Goal: Navigation & Orientation: Find specific page/section

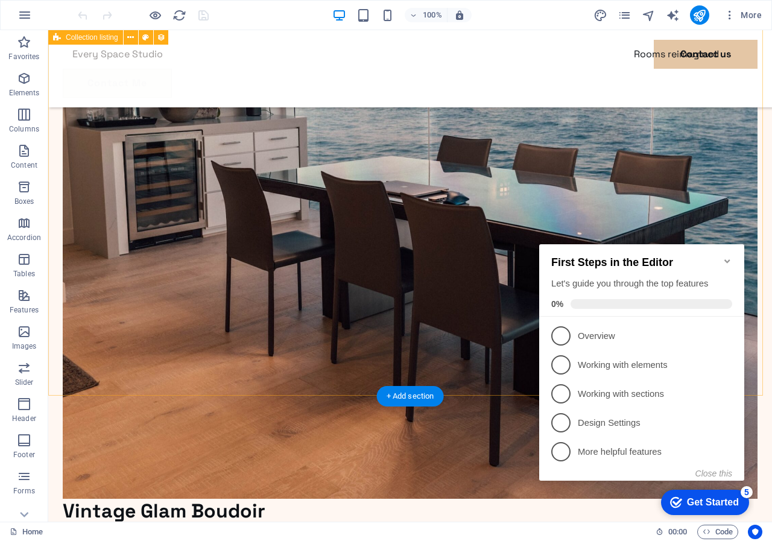
scroll to position [2036, 0]
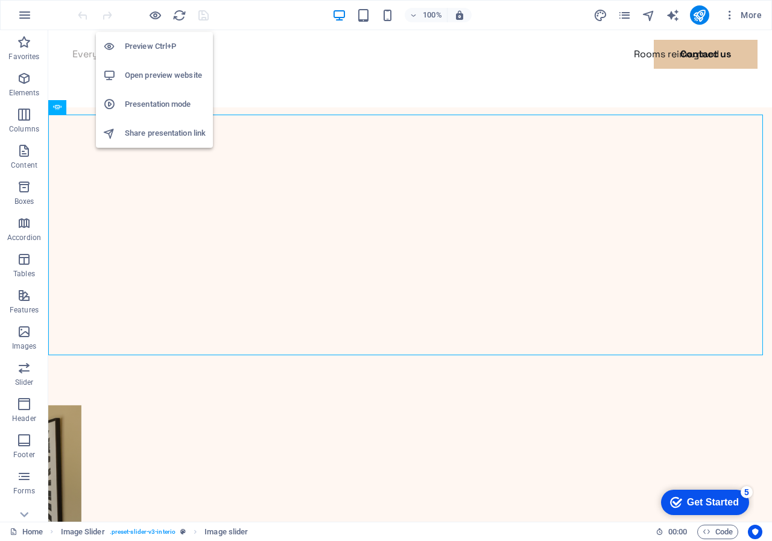
click at [155, 45] on h6 "Preview Ctrl+P" at bounding box center [165, 46] width 81 height 14
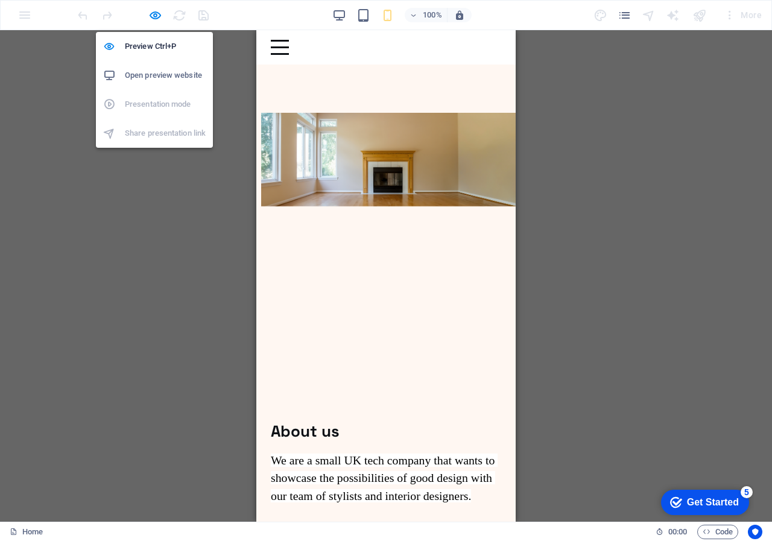
click at [156, 74] on h6 "Open preview website" at bounding box center [165, 75] width 81 height 14
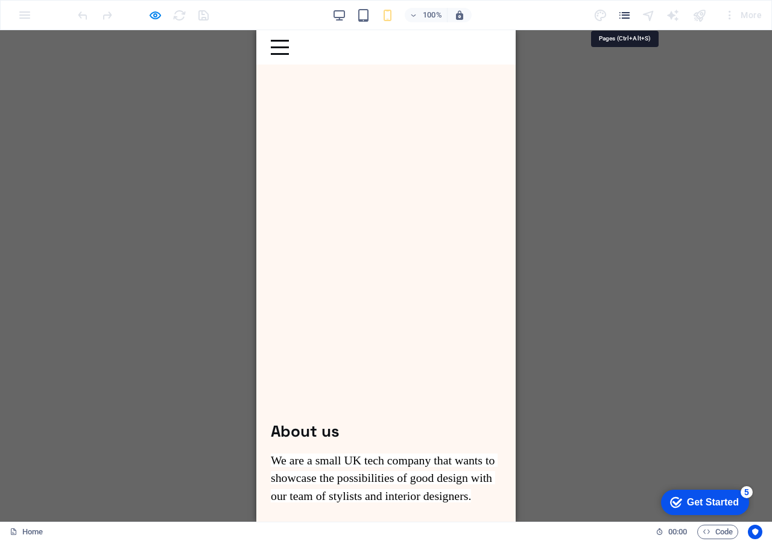
click at [626, 15] on icon "pages" at bounding box center [625, 15] width 14 height 14
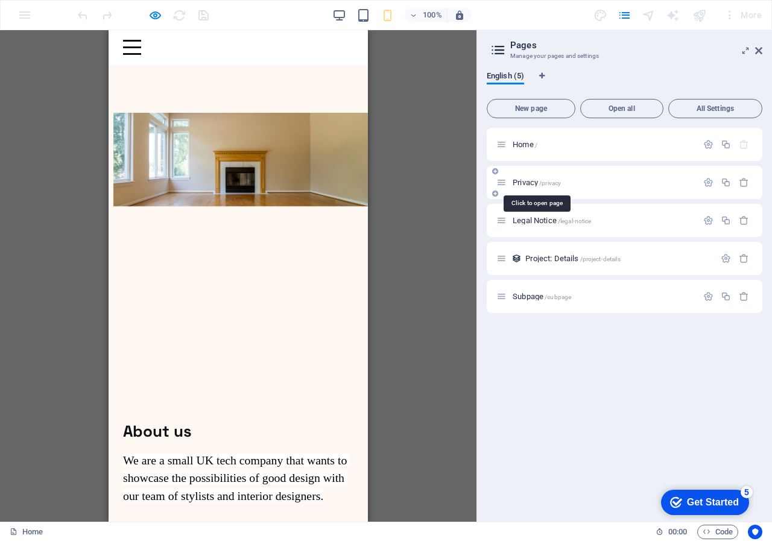
click at [547, 181] on span "/privacy" at bounding box center [550, 183] width 22 height 7
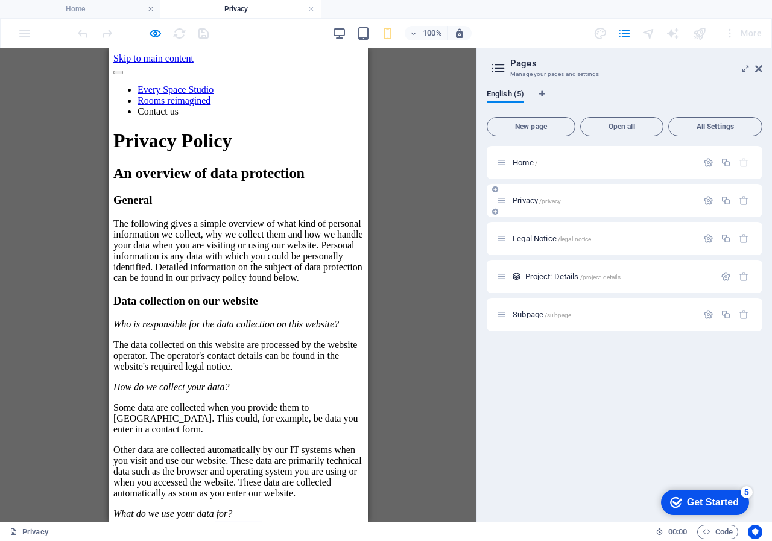
click at [553, 214] on div "Privacy /privacy" at bounding box center [625, 200] width 276 height 33
click at [535, 240] on span "Legal Notice /legal-notice" at bounding box center [552, 238] width 78 height 9
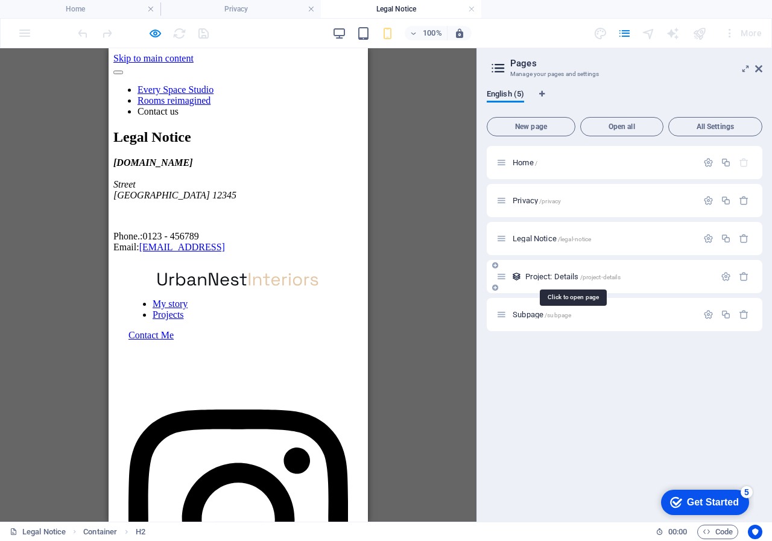
click at [540, 275] on span "Project: Details /project-details" at bounding box center [573, 276] width 95 height 9
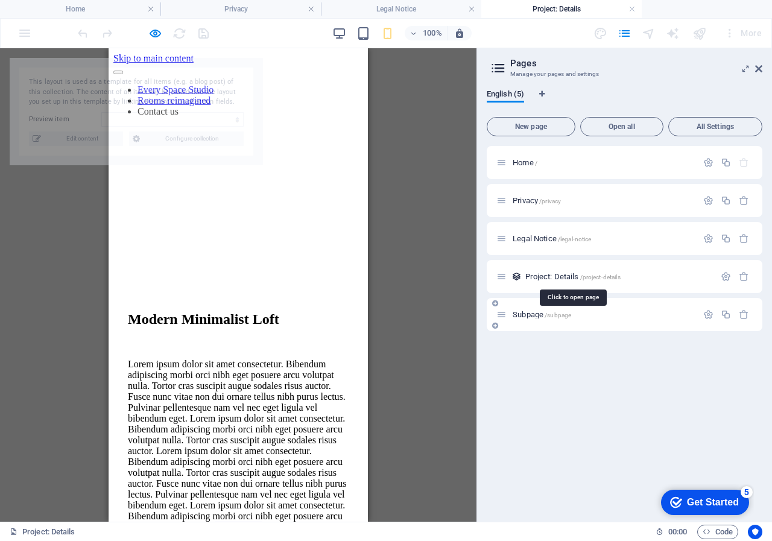
select select "68b54ab6e5b1667d31046bf3"
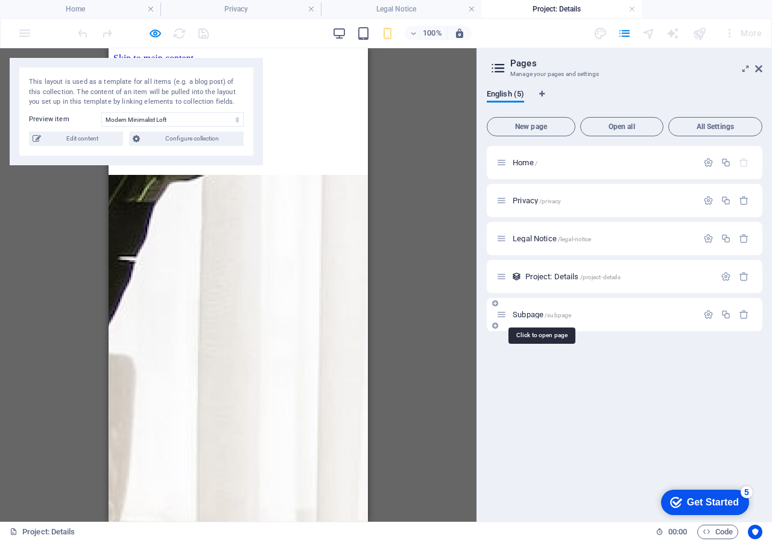
click at [545, 313] on span "/subpage" at bounding box center [558, 315] width 27 height 7
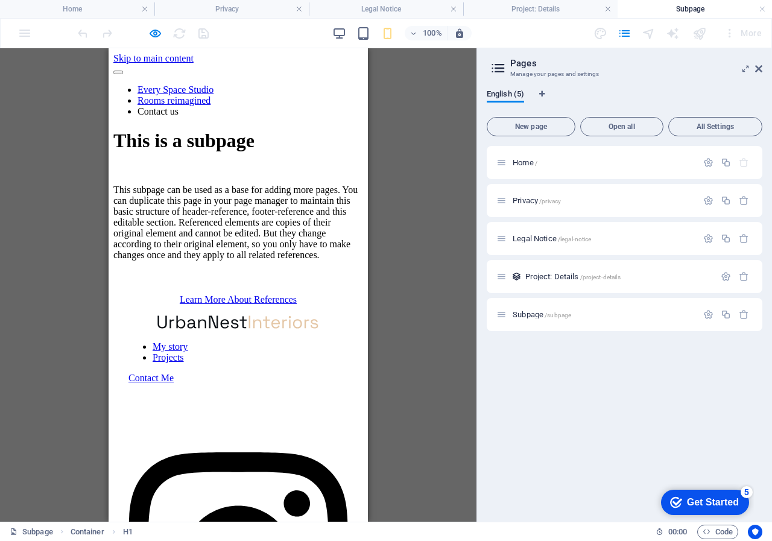
click at [696, 497] on div "Get Started" at bounding box center [713, 502] width 52 height 11
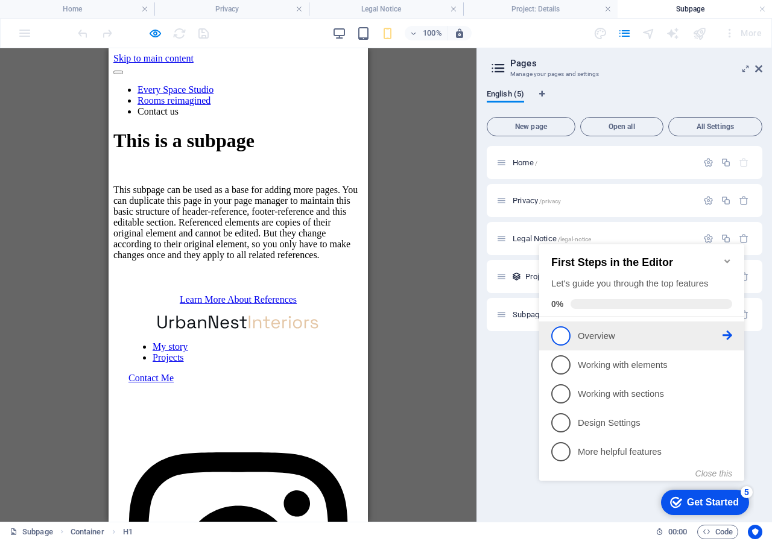
click at [568, 329] on span "1" at bounding box center [561, 335] width 19 height 19
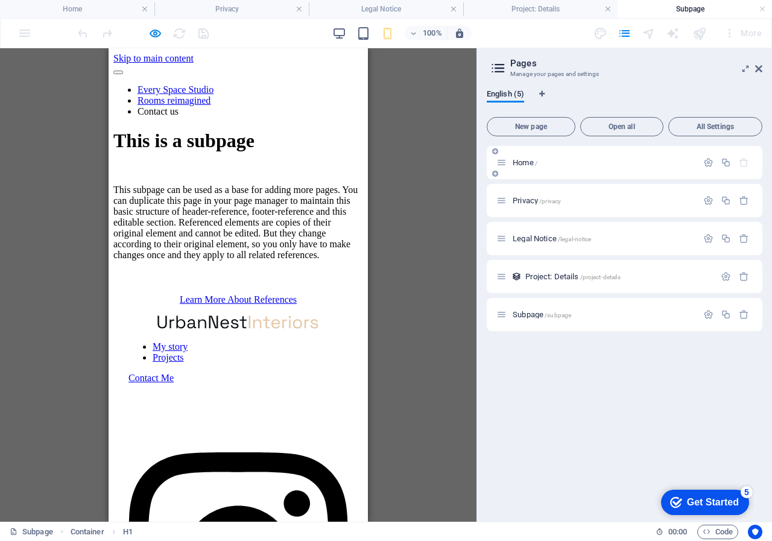
click at [529, 161] on span "Home /" at bounding box center [525, 162] width 25 height 9
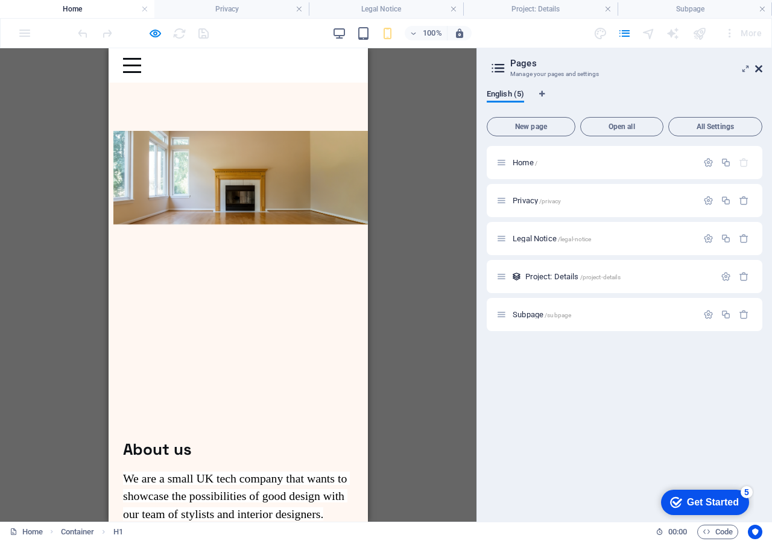
click at [758, 66] on icon at bounding box center [758, 69] width 7 height 10
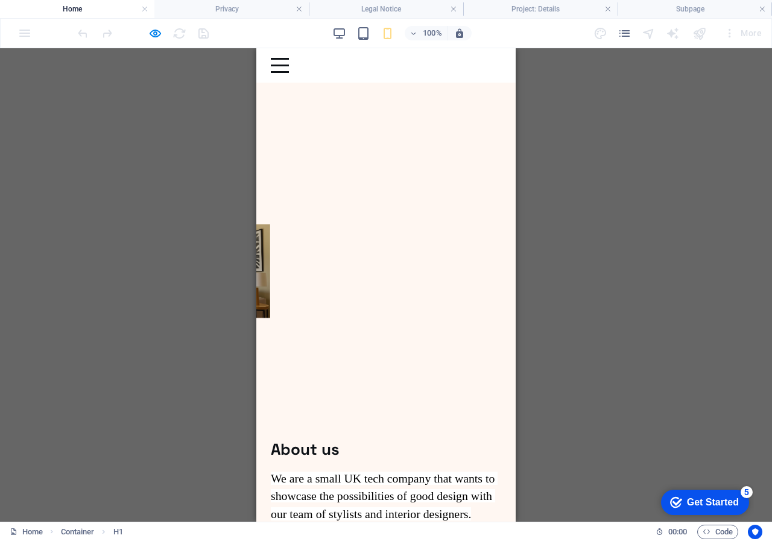
click at [65, 6] on h4 "Home" at bounding box center [77, 8] width 154 height 13
click at [189, 8] on h4 "Privacy" at bounding box center [231, 8] width 154 height 13
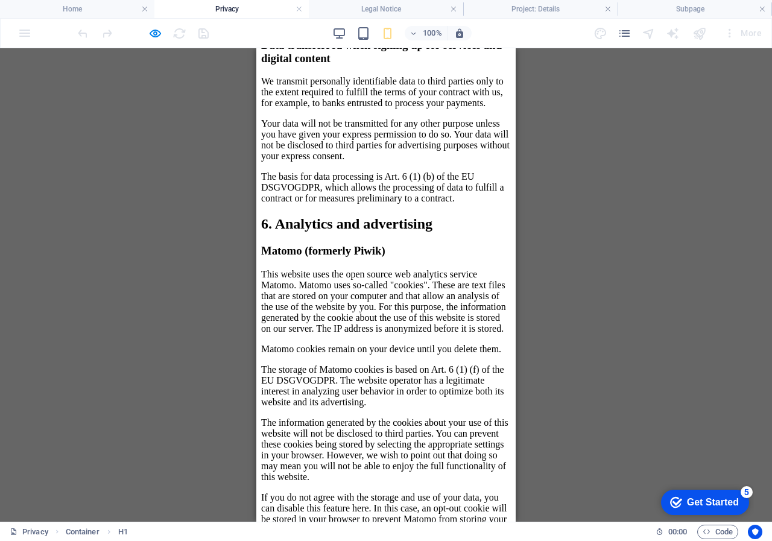
scroll to position [2715, 0]
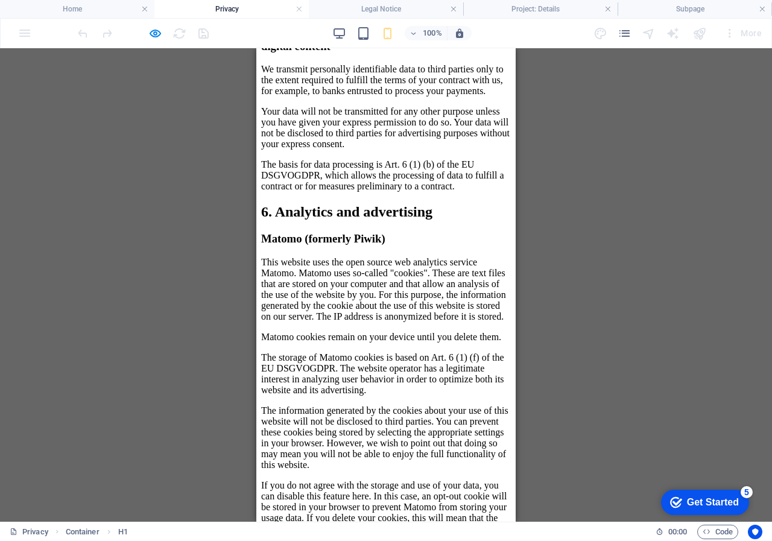
click at [760, 7] on link at bounding box center [762, 9] width 7 height 11
